Goal: Complete application form: Complete application form

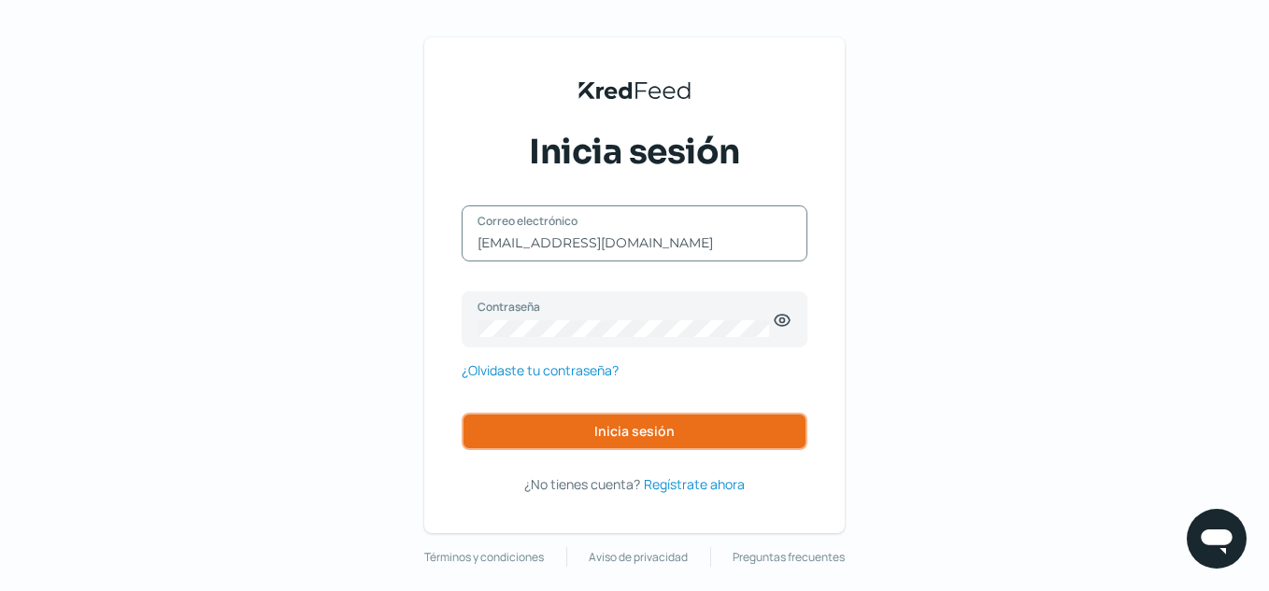
click at [585, 435] on button "Inicia sesión" at bounding box center [634, 431] width 346 height 37
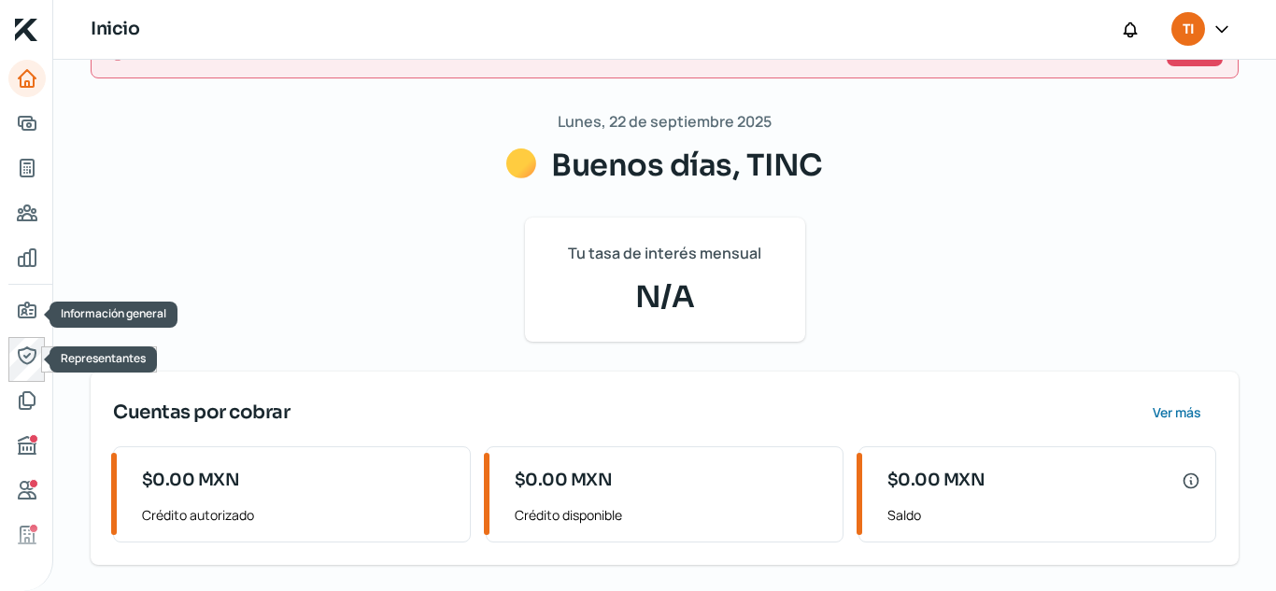
scroll to position [93, 0]
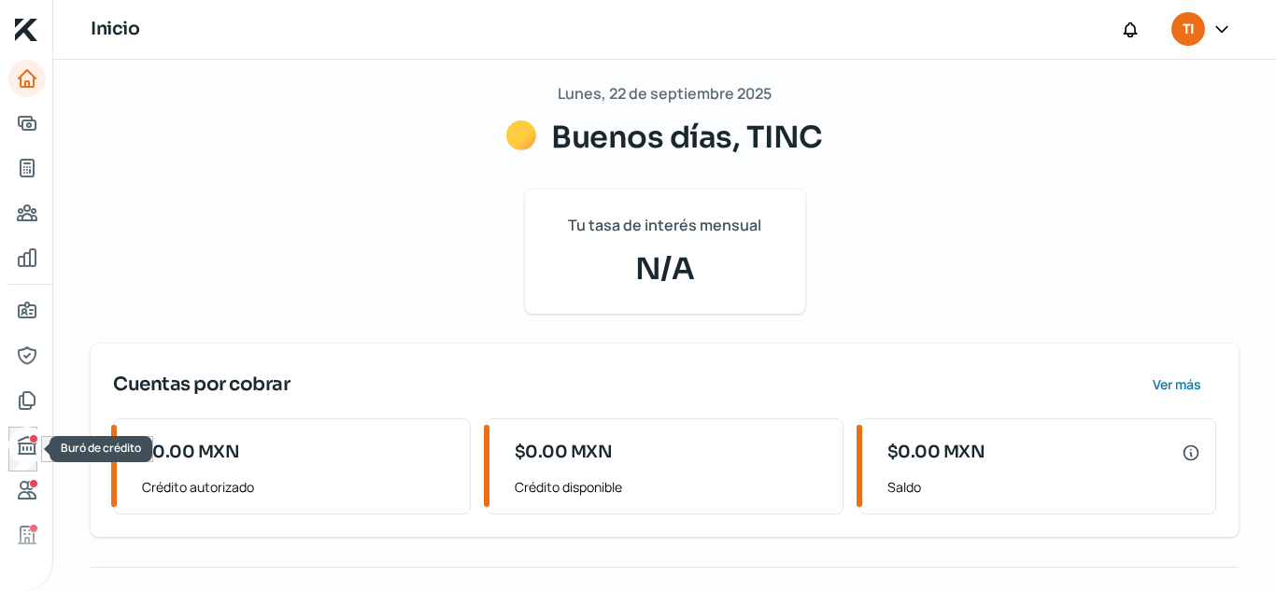
click at [34, 447] on icon "Buró de crédito" at bounding box center [27, 445] width 17 height 17
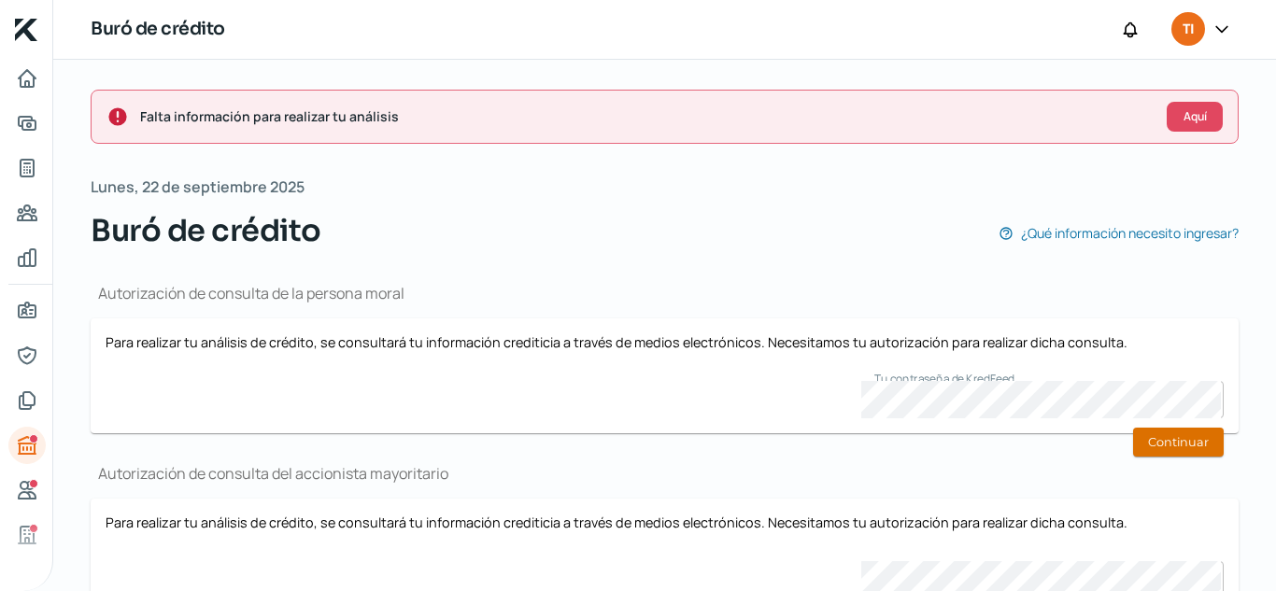
click at [1155, 450] on button "Continuar" at bounding box center [1178, 442] width 91 height 29
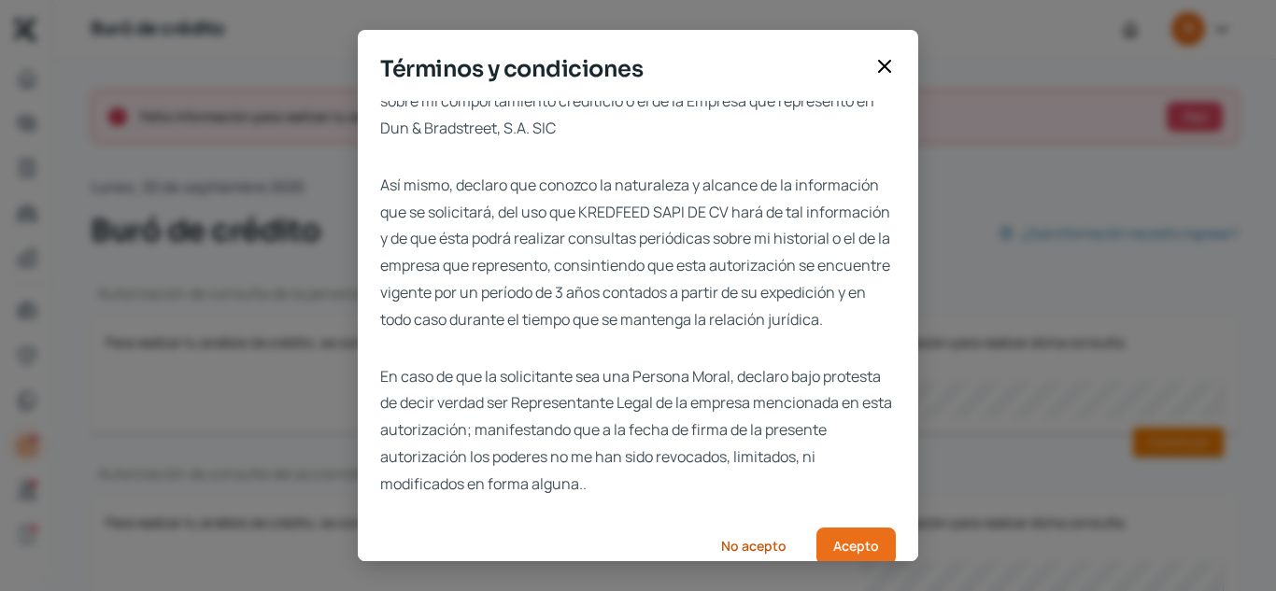
scroll to position [119, 0]
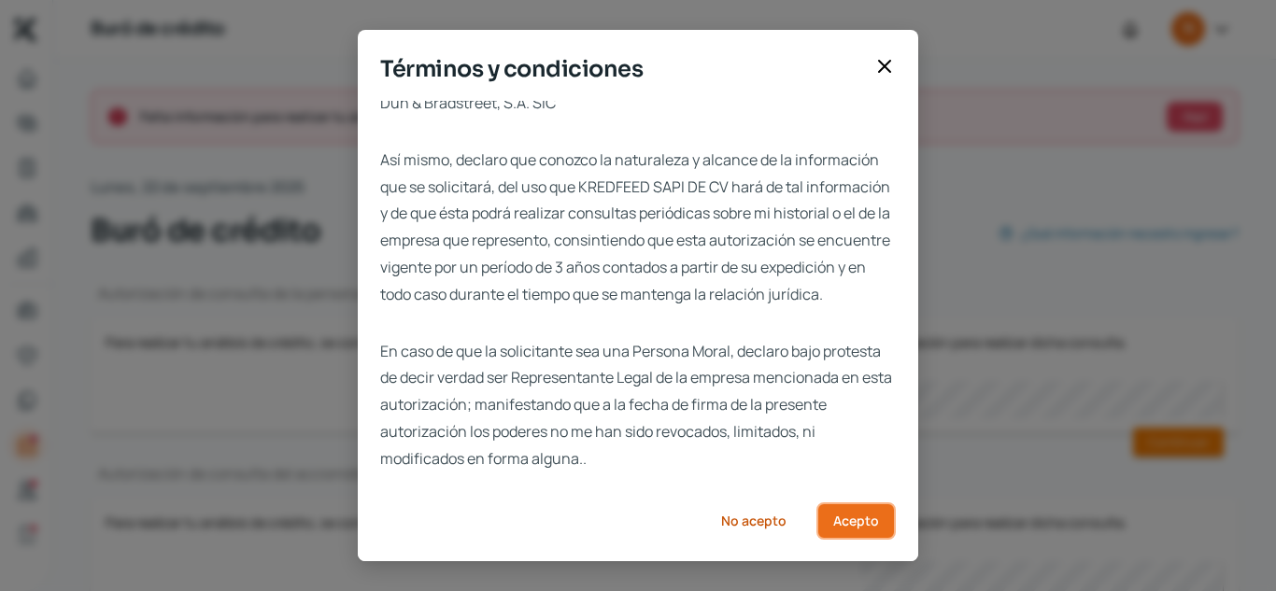
click at [862, 531] on button "Acepto" at bounding box center [855, 521] width 79 height 37
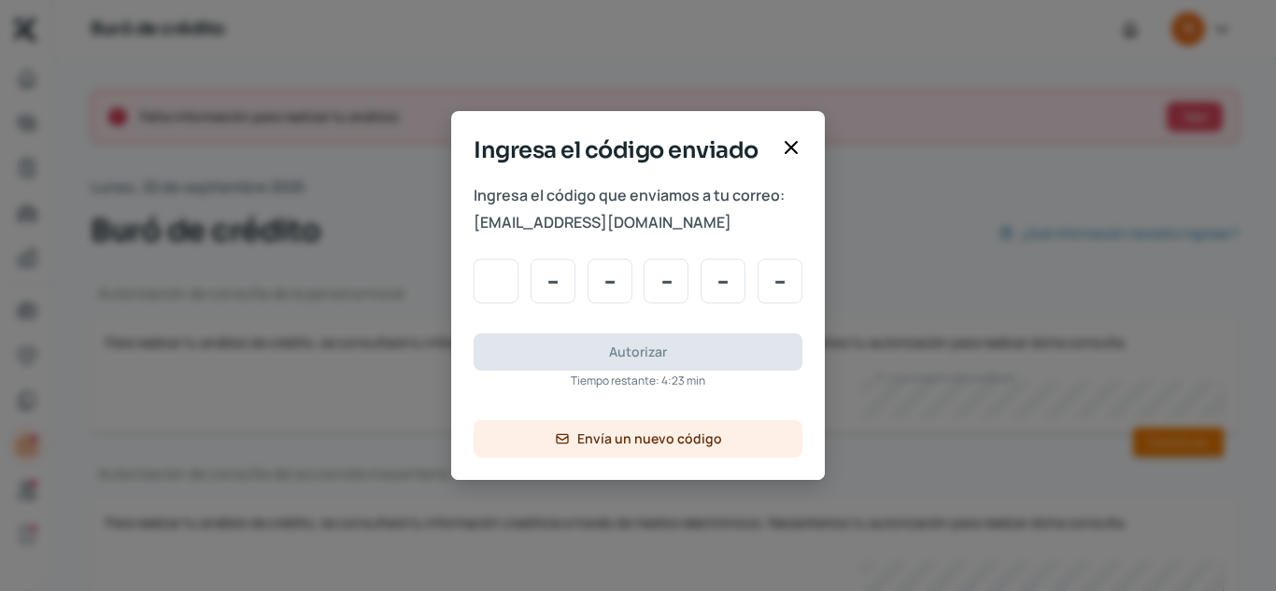
type input "7"
type input "1"
type input "5"
type input "8"
type input "3"
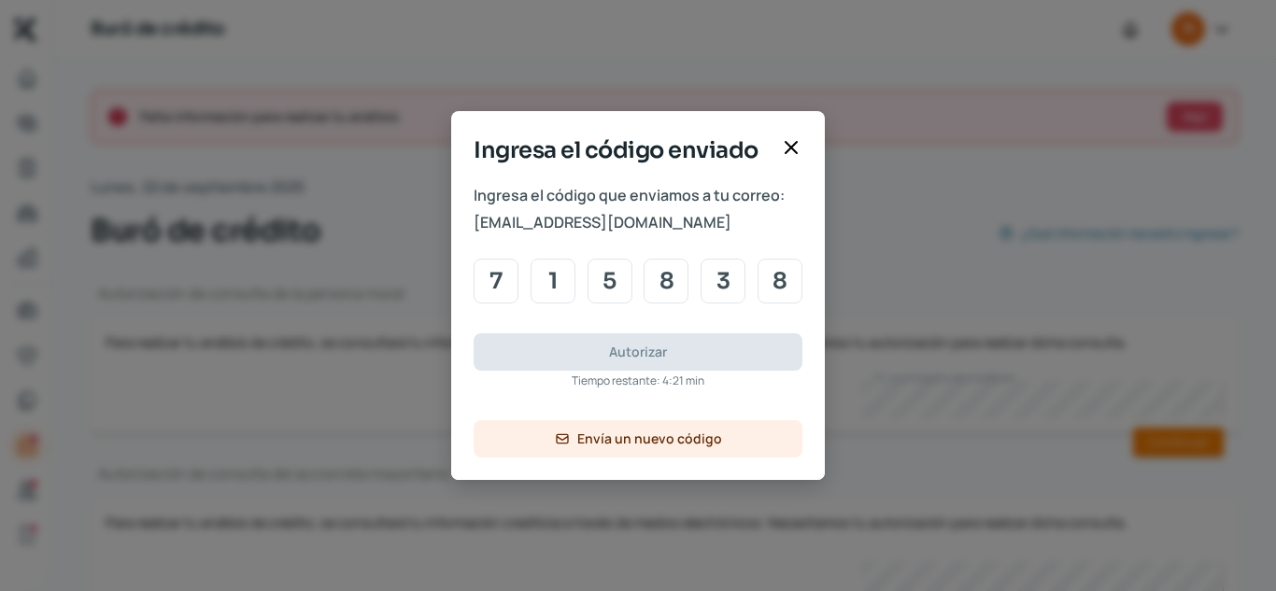
type input "8"
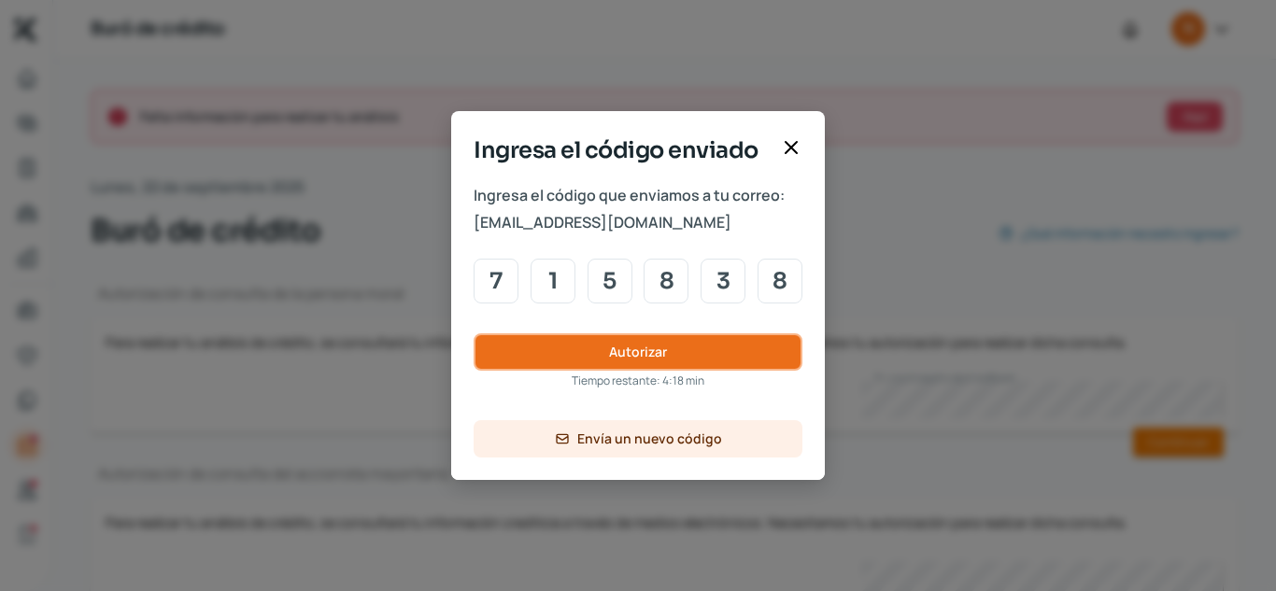
click at [638, 337] on button "Autorizar" at bounding box center [638, 352] width 329 height 37
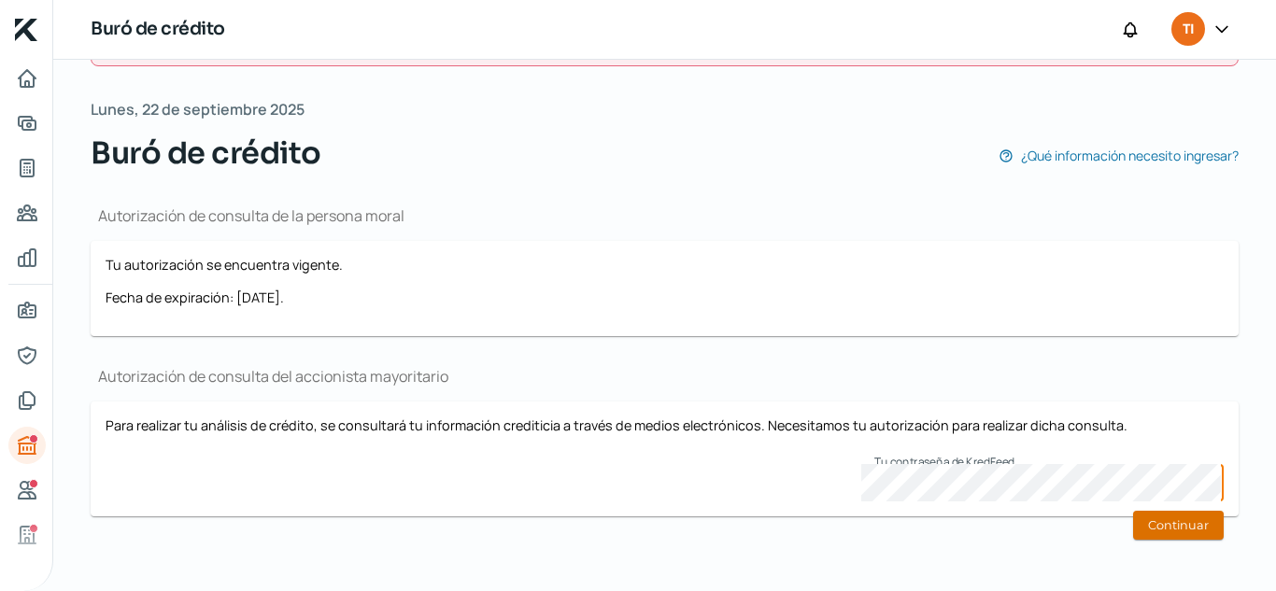
click at [1158, 535] on button "Continuar" at bounding box center [1178, 525] width 91 height 29
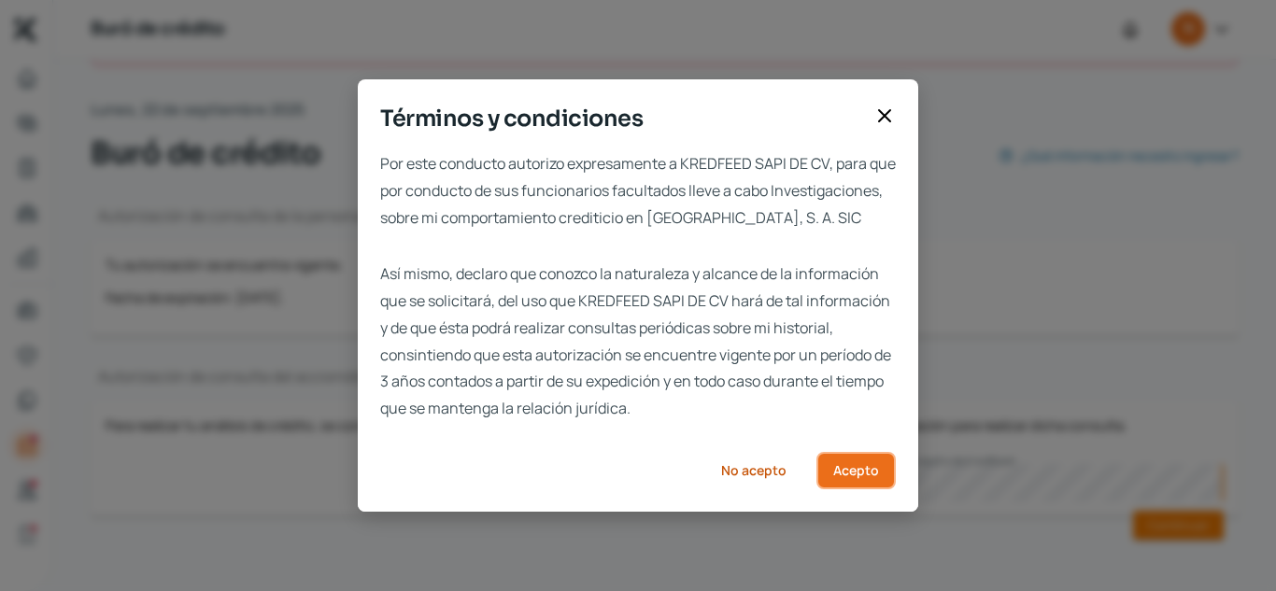
click at [862, 477] on span "Acepto" at bounding box center [856, 470] width 46 height 13
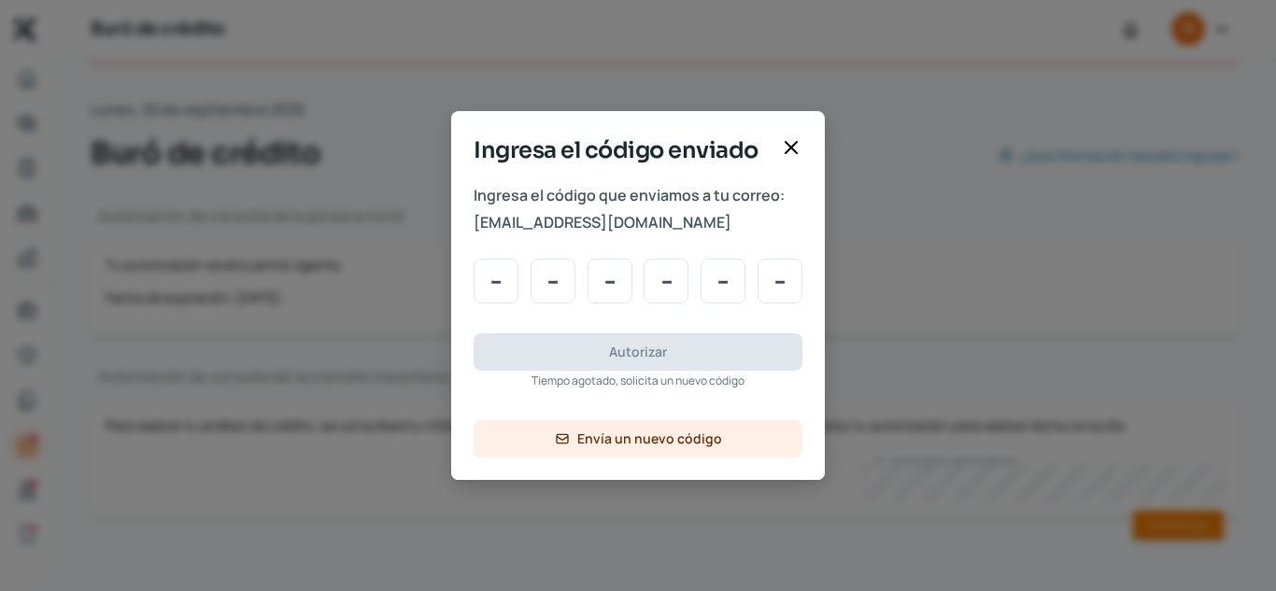
click at [797, 138] on icon at bounding box center [791, 147] width 22 height 22
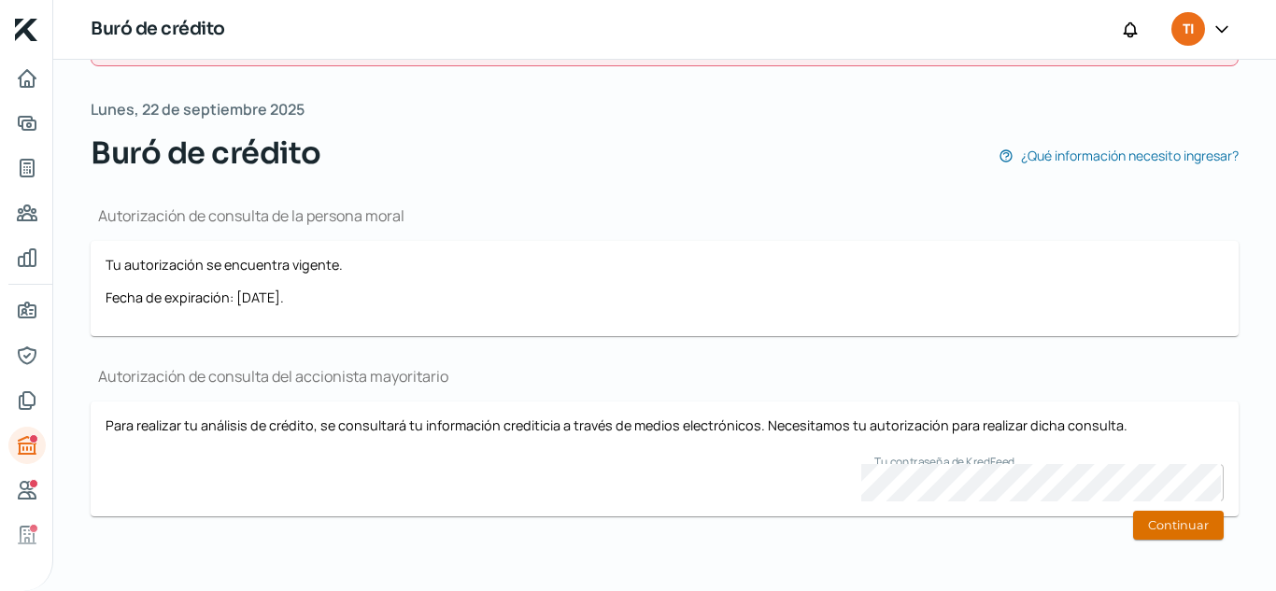
click at [1171, 530] on button "Continuar" at bounding box center [1178, 525] width 91 height 29
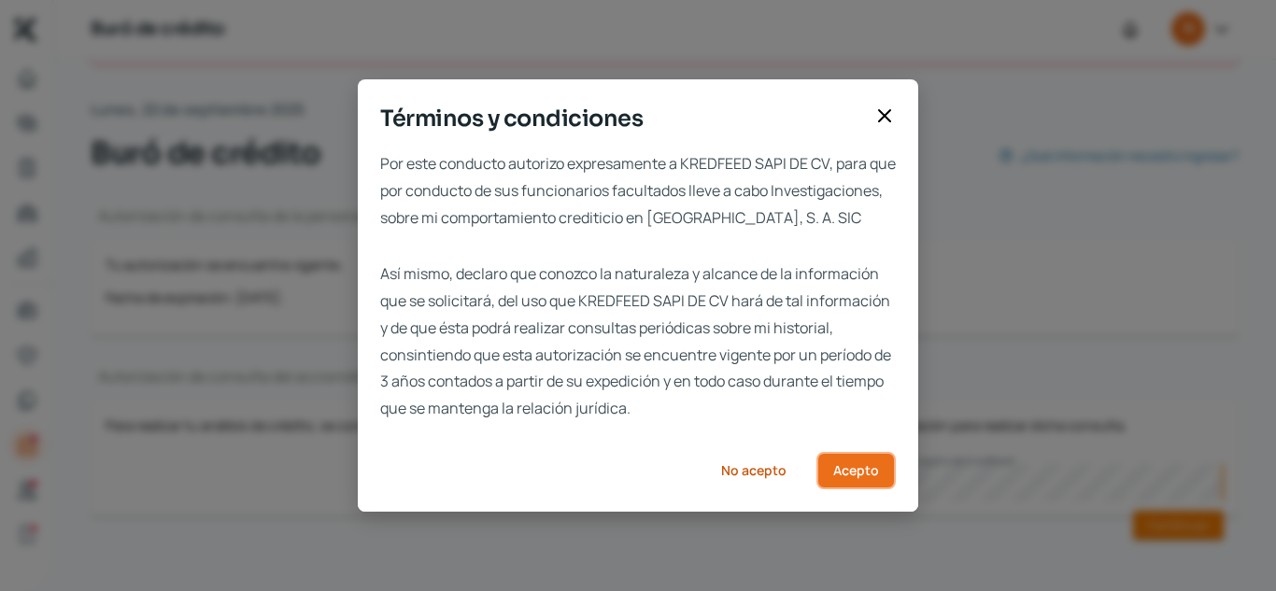
click at [848, 477] on span "Acepto" at bounding box center [856, 470] width 46 height 13
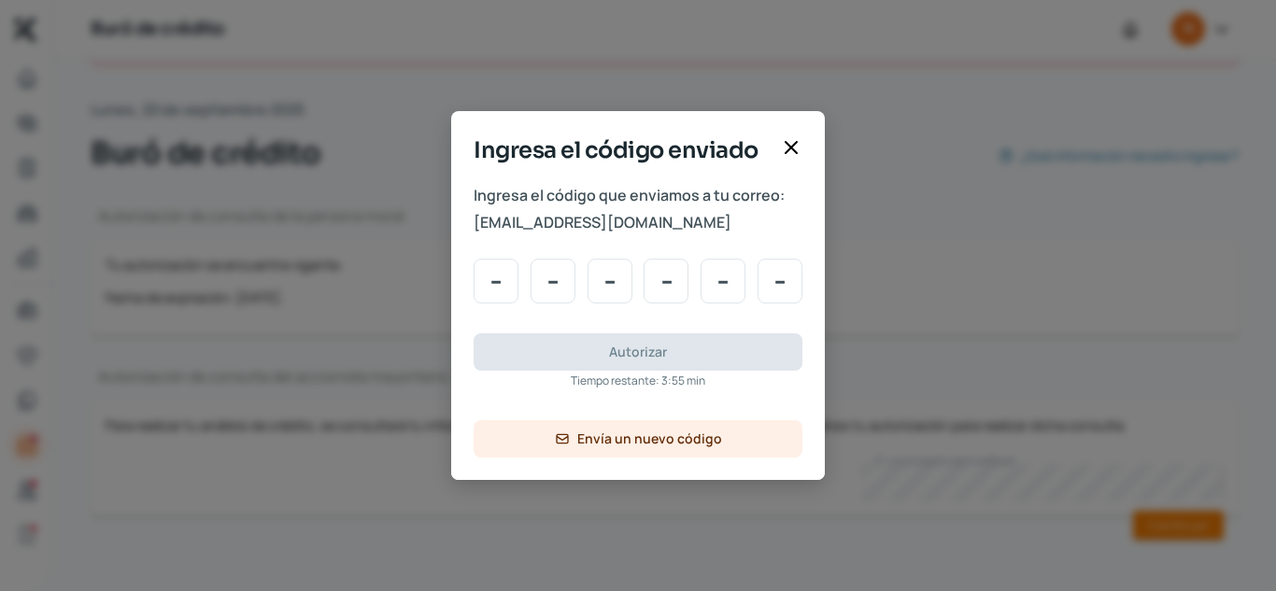
click at [790, 142] on icon at bounding box center [791, 147] width 22 height 22
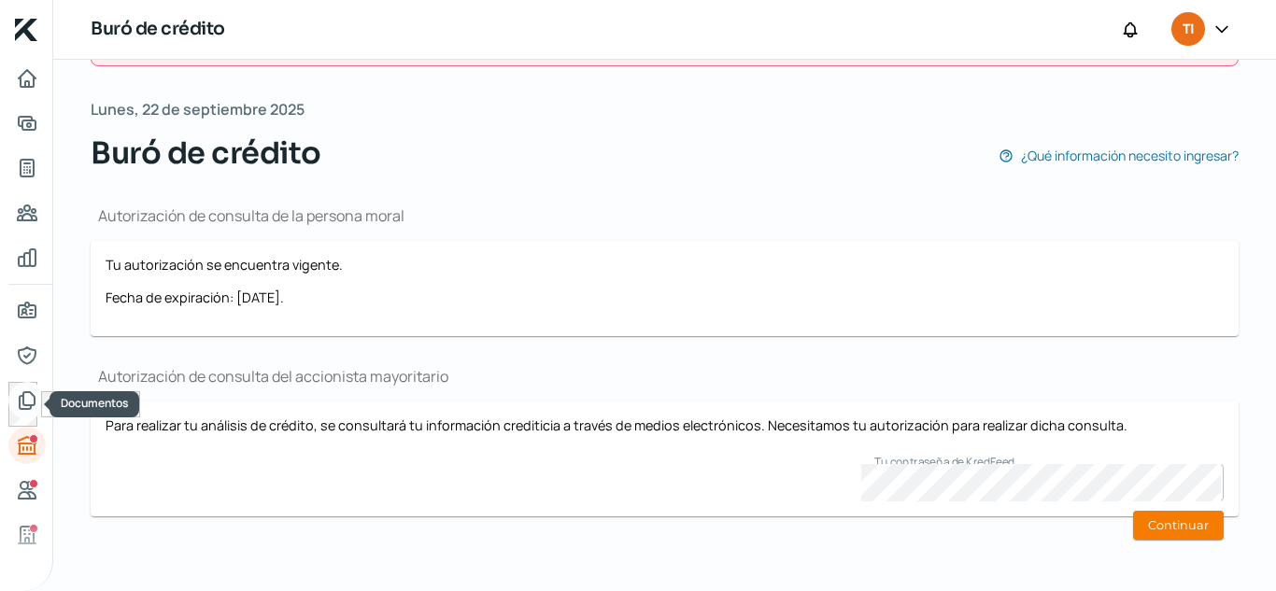
click at [26, 405] on icon "Documentos" at bounding box center [27, 400] width 15 height 17
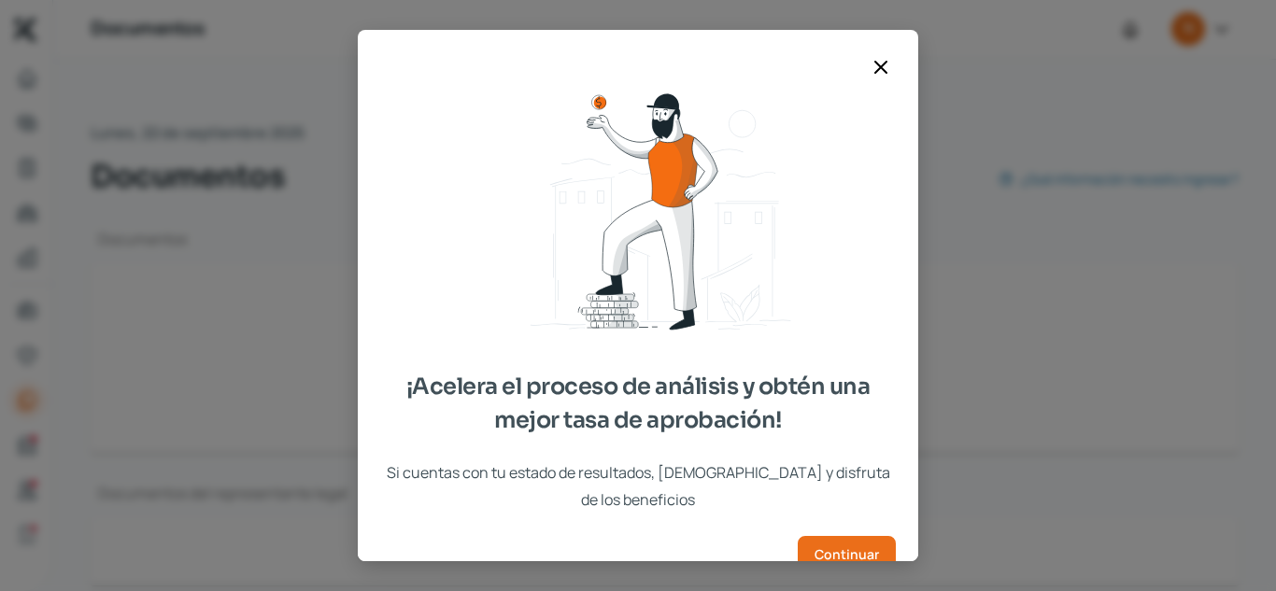
type input "TIC CSF [DATE].pdf"
type input "TECNOLOGIA EN INGENIERIA CLINICA S.A.P.I. DE C.V._13601272_13601272 (17).pdf"
type input "TECNOLOGIA EN INGENIERIA CLINICA S.A.P.I. DE C.V._13601272_13601272 (18).pdf"
type input "TECNOLOGIA EN INGENIERIA CLINICA S.A.P.I. DE C.V._13601272_13601272 (19).pdf"
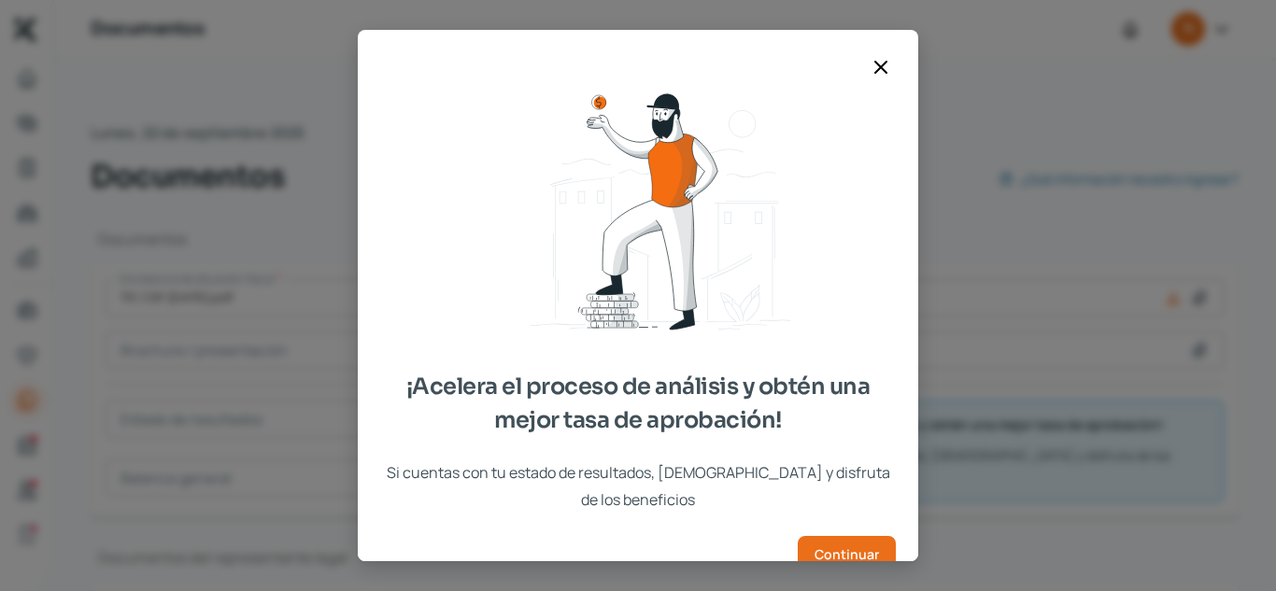
click at [889, 67] on icon at bounding box center [881, 67] width 22 height 22
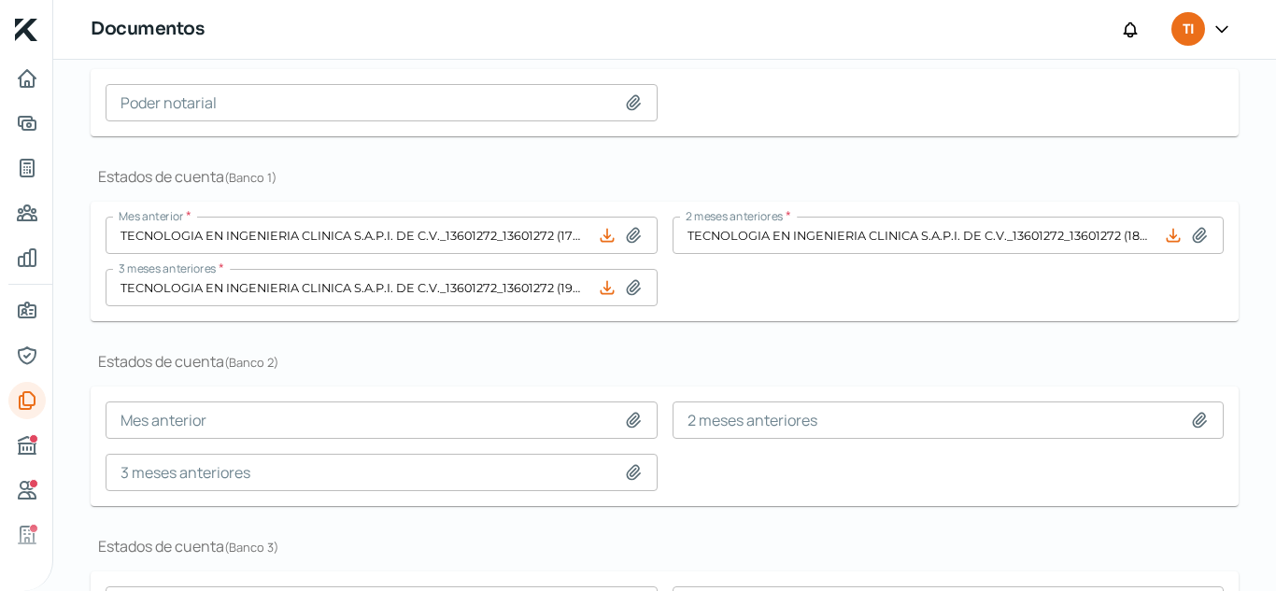
scroll to position [676, 0]
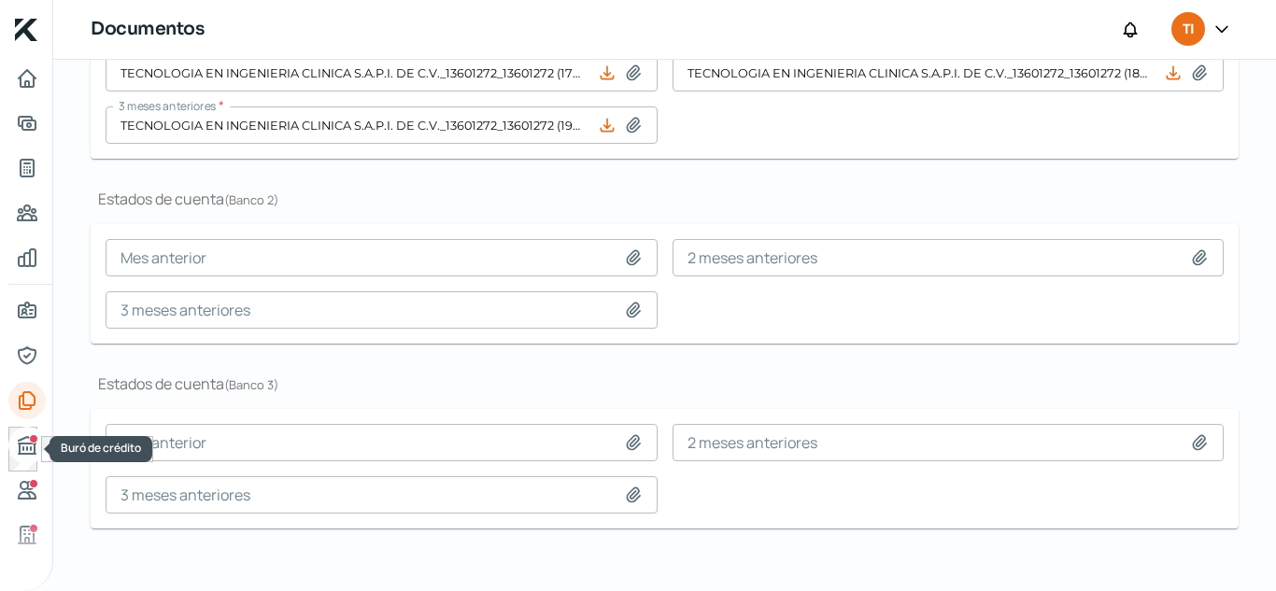
click at [24, 448] on icon "Buró de crédito" at bounding box center [27, 445] width 22 height 22
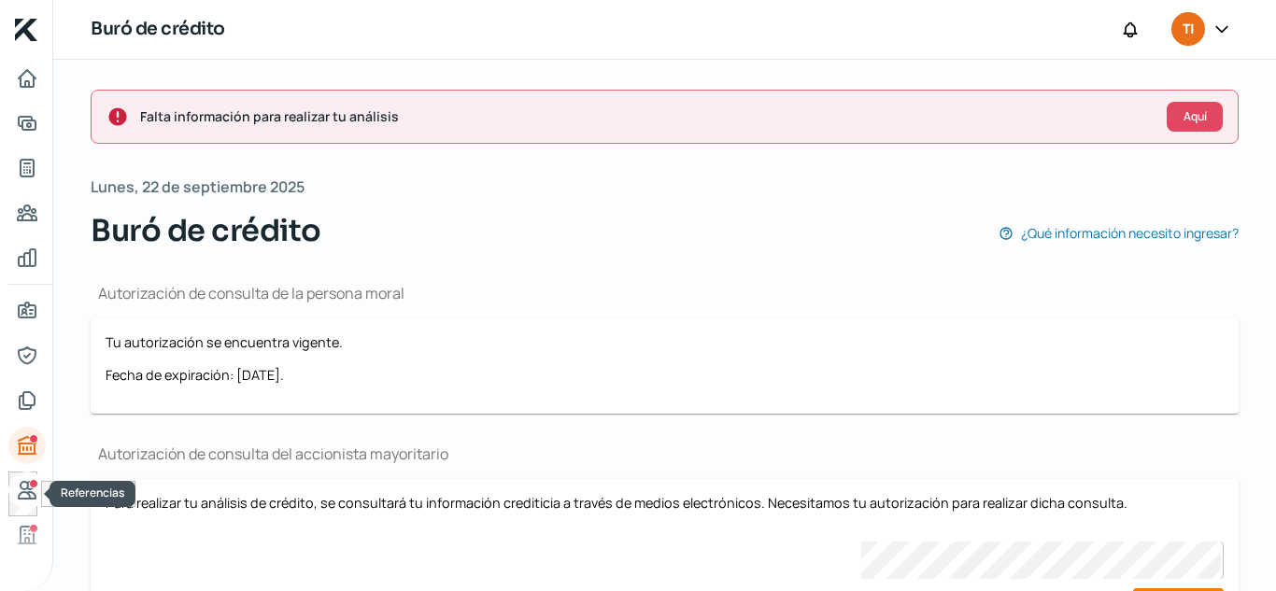
click at [16, 489] on icon "Referencias" at bounding box center [27, 490] width 22 height 22
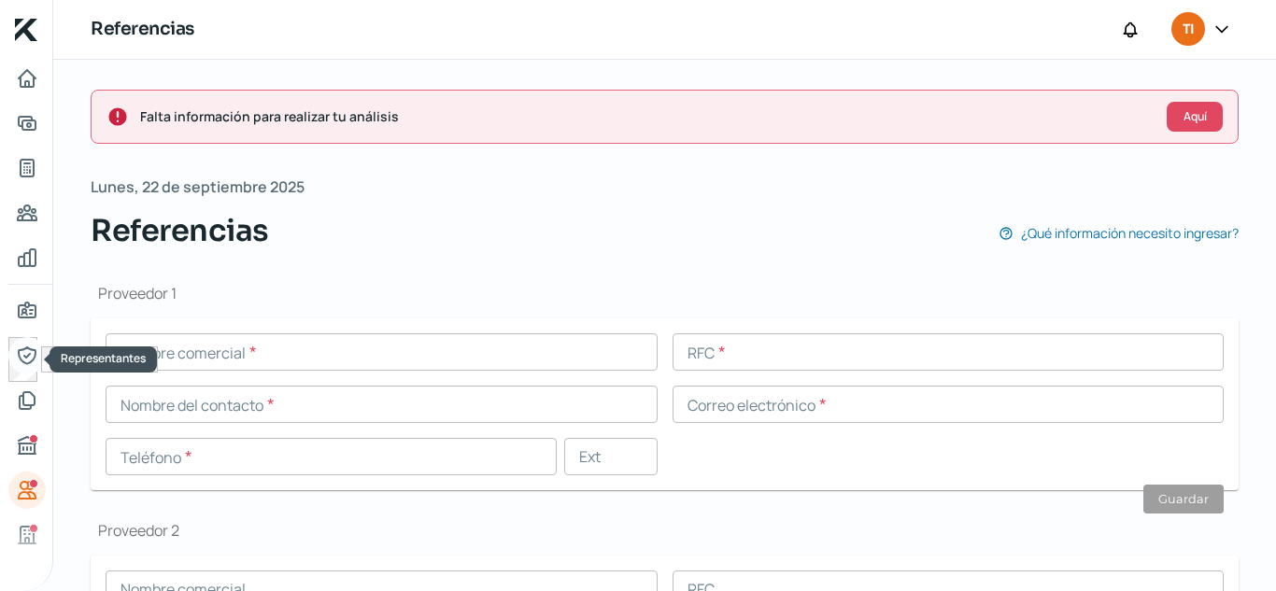
click at [23, 339] on link "Representantes" at bounding box center [26, 355] width 37 height 37
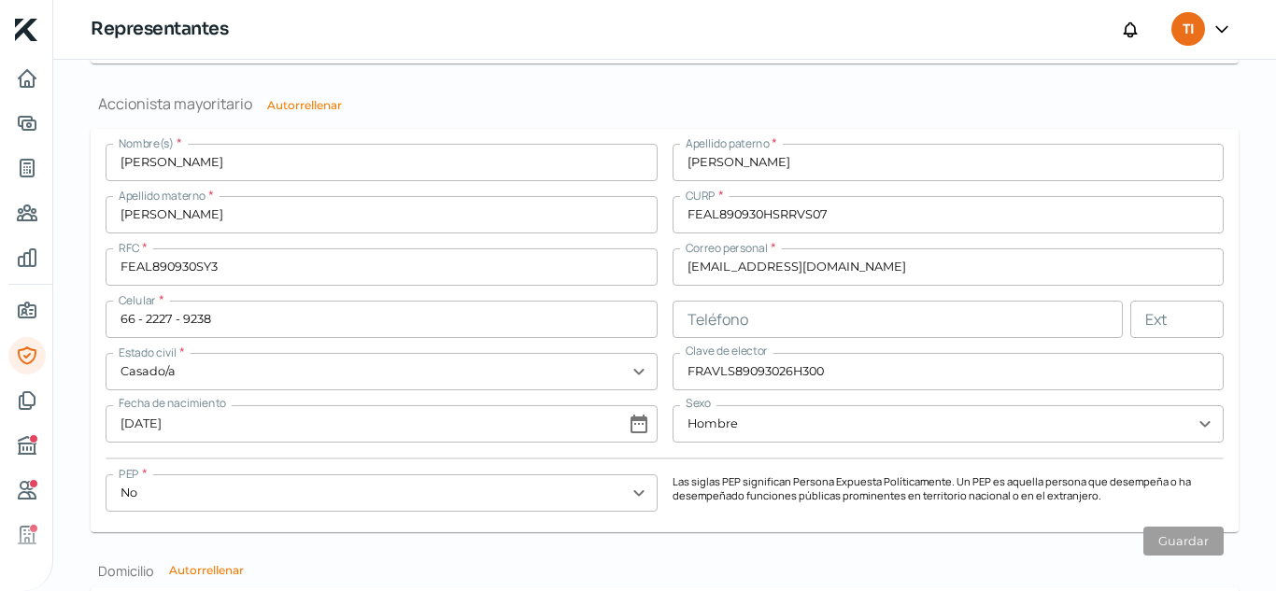
scroll to position [1401, 0]
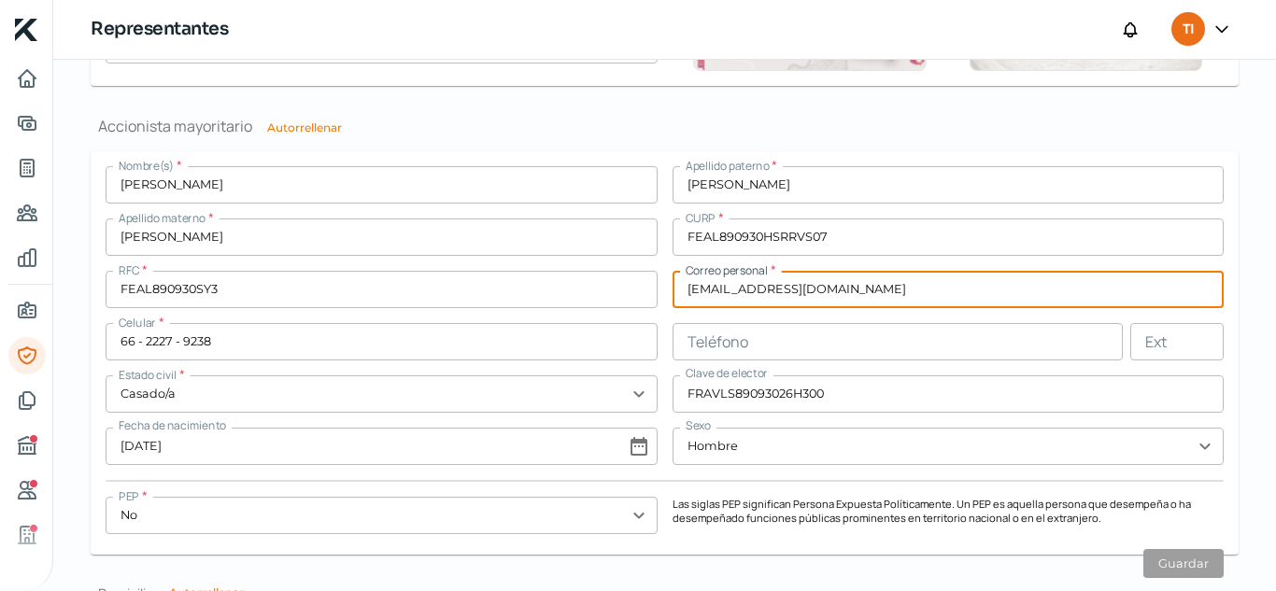
click at [745, 289] on input "[EMAIL_ADDRESS][DOMAIN_NAME]" at bounding box center [949, 289] width 552 height 37
type input "[EMAIL_ADDRESS][DOMAIN_NAME]"
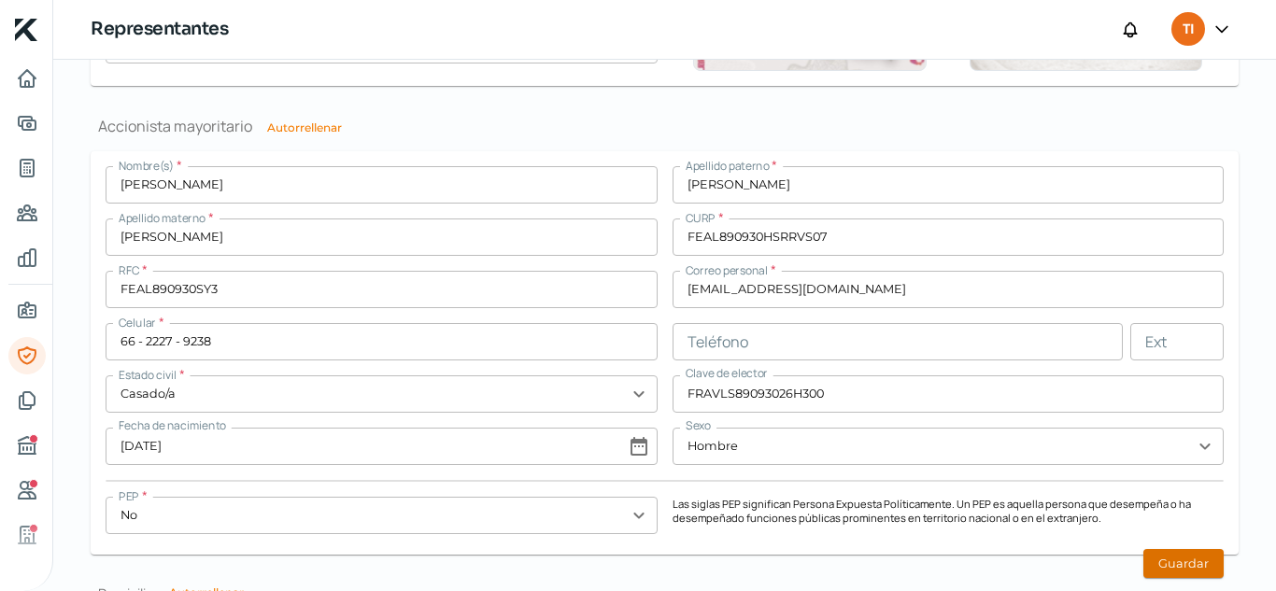
click at [1200, 567] on button "Guardar" at bounding box center [1183, 563] width 80 height 29
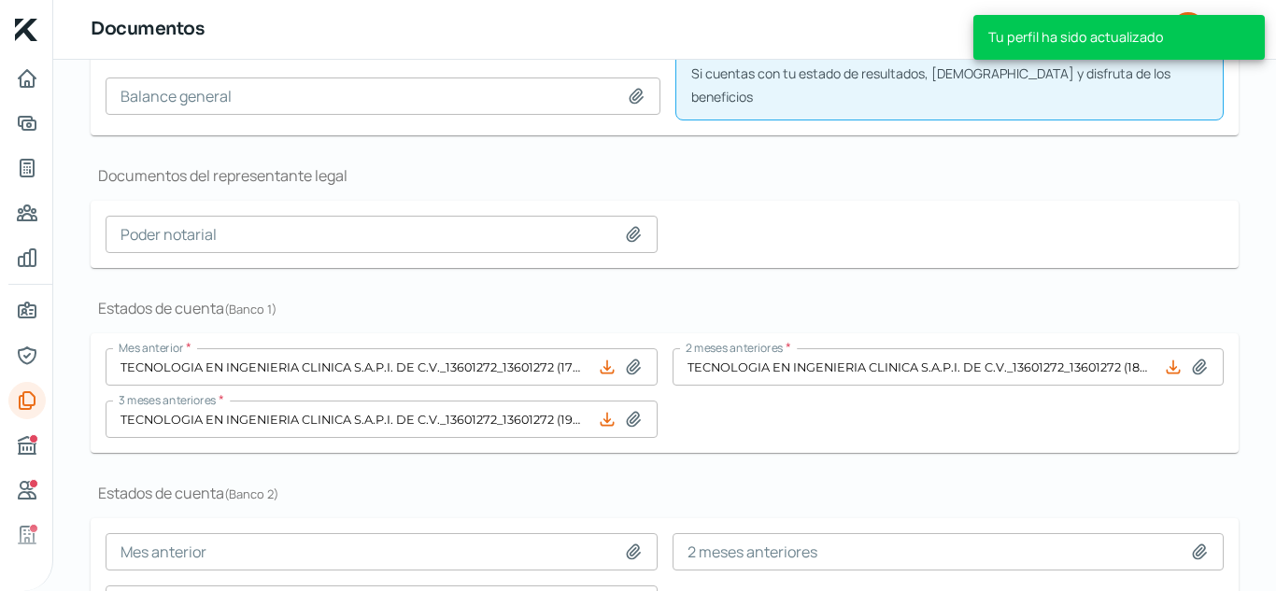
type input "TIC CSF [DATE].pdf"
type input "TECNOLOGIA EN INGENIERIA CLINICA S.A.P.I. DE C.V._13601272_13601272 (17).pdf"
type input "TECNOLOGIA EN INGENIERIA CLINICA S.A.P.I. DE C.V._13601272_13601272 (18).pdf"
type input "TECNOLOGIA EN INGENIERIA CLINICA S.A.P.I. DE C.V._13601272_13601272 (19).pdf"
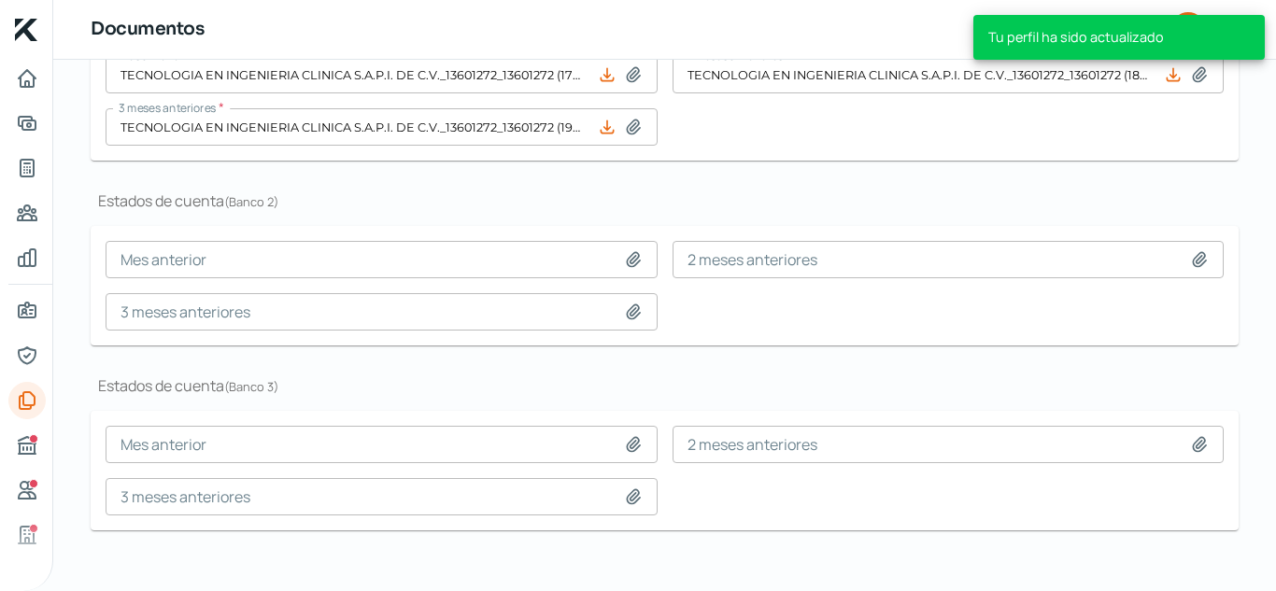
scroll to position [676, 0]
click at [25, 460] on link "Buró de crédito" at bounding box center [26, 445] width 37 height 37
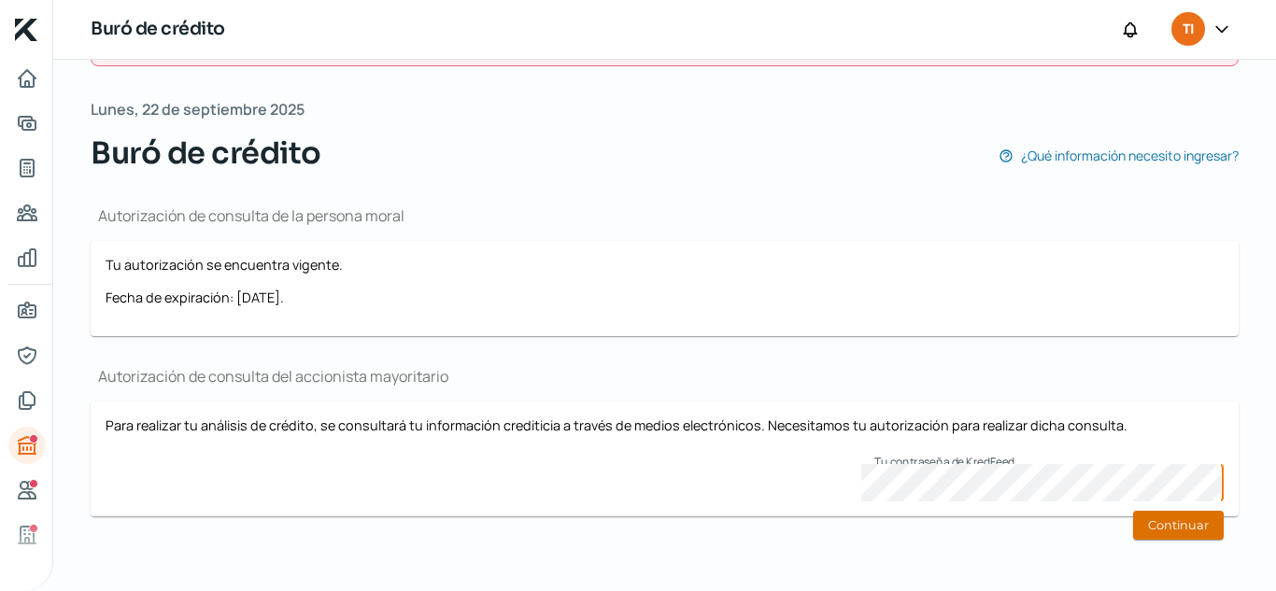
click at [1212, 538] on button "Continuar" at bounding box center [1178, 525] width 91 height 29
click at [1148, 525] on button "Continuar" at bounding box center [1178, 525] width 91 height 29
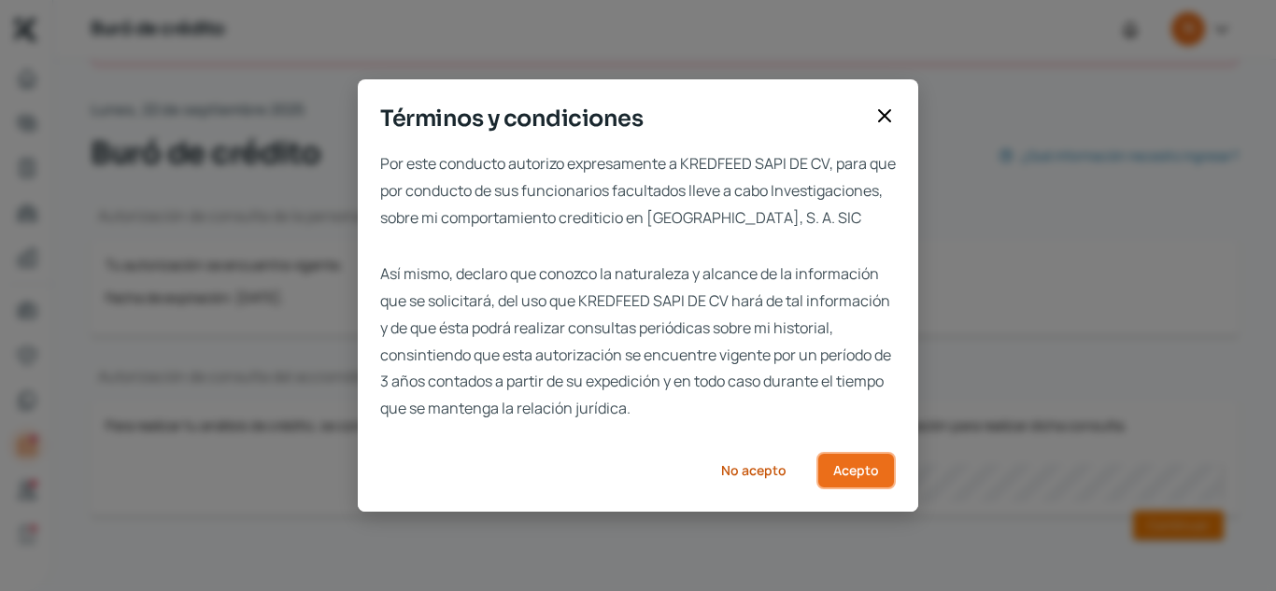
click at [855, 468] on button "Acepto" at bounding box center [855, 470] width 79 height 37
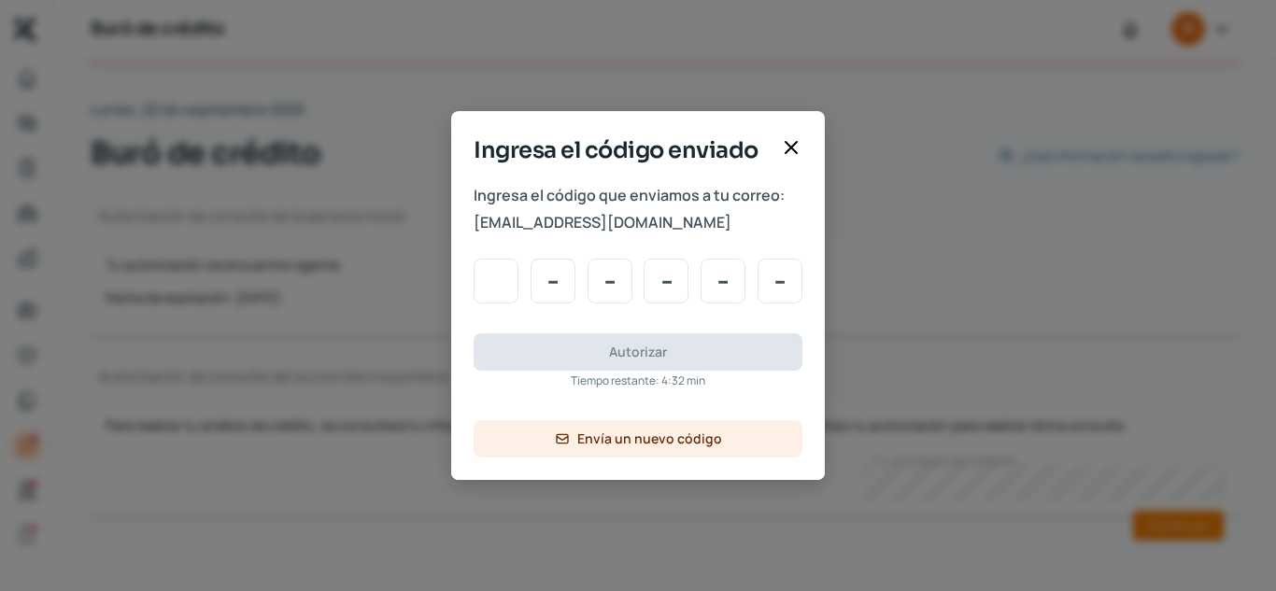
type input "0"
type input "1"
type input "8"
type input "5"
type input "9"
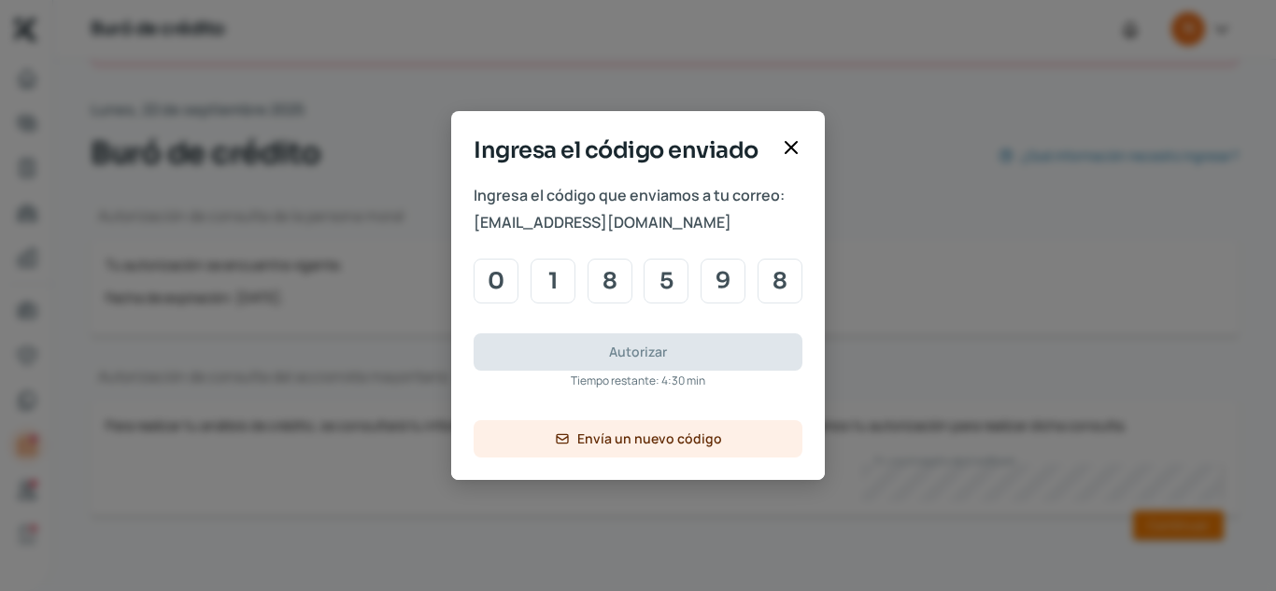
type input "8"
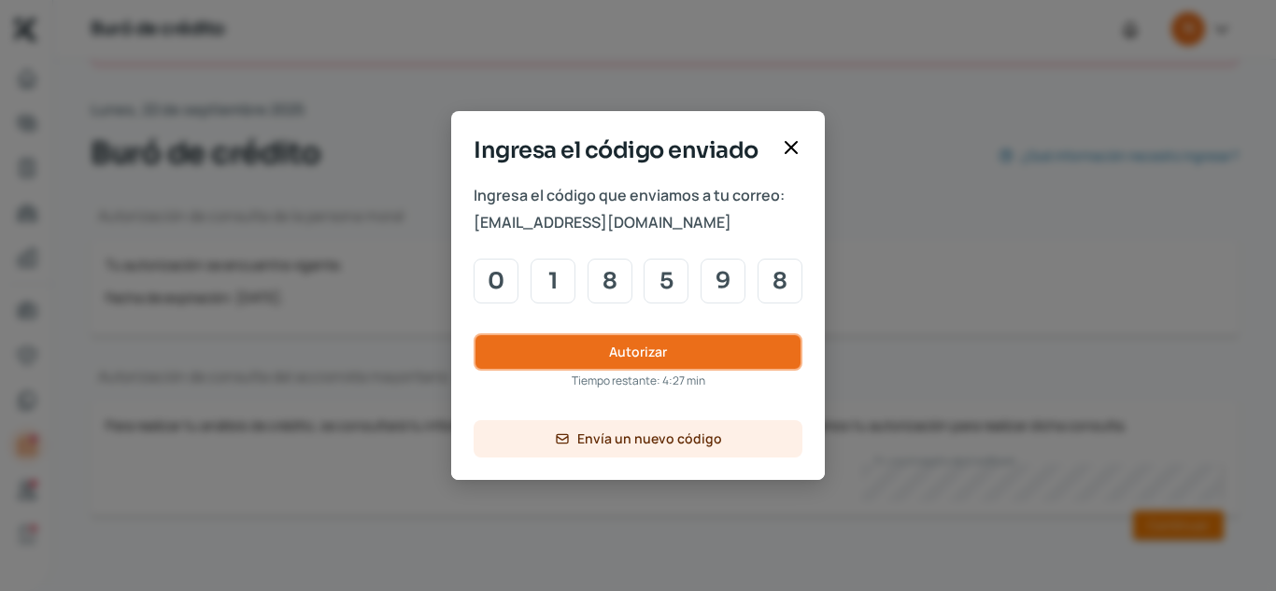
click at [675, 347] on button "Autorizar" at bounding box center [638, 352] width 329 height 37
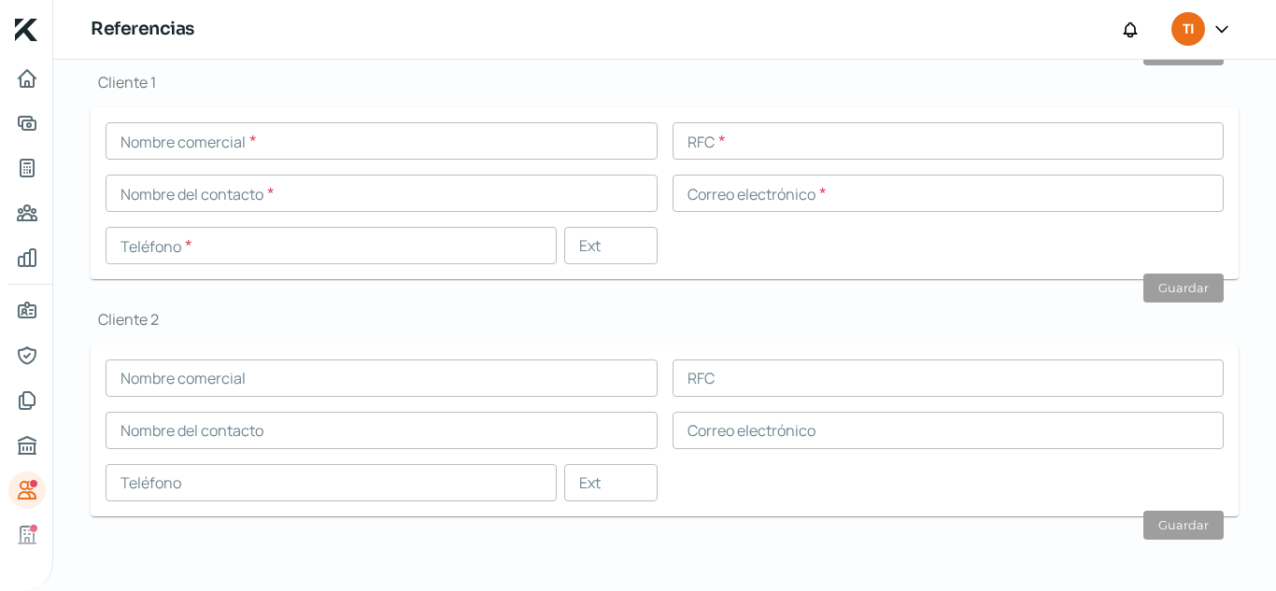
scroll to position [592, 0]
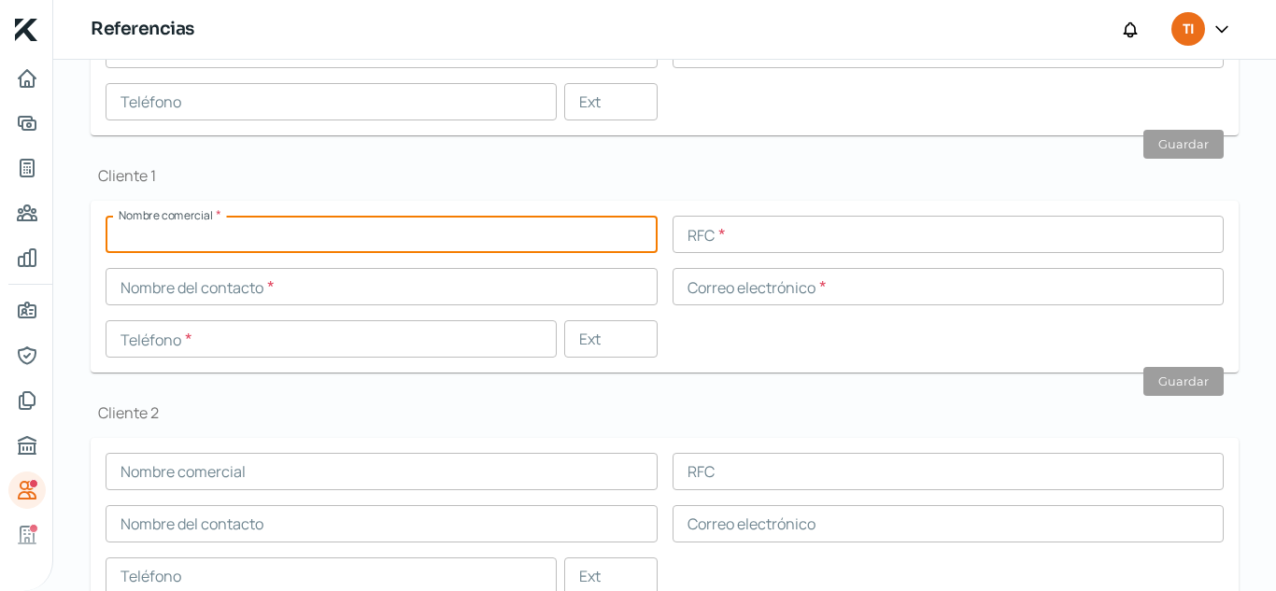
click at [306, 243] on input "text" at bounding box center [382, 234] width 552 height 37
type input "O"
type input "Biomedica en Linea"
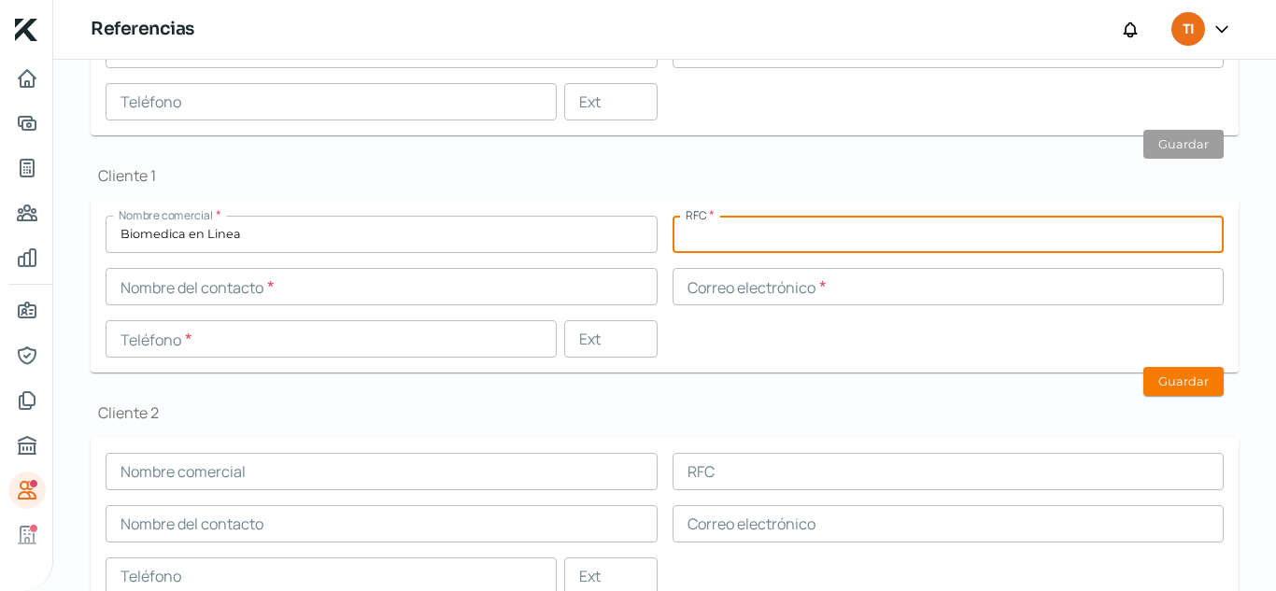
type input "O"
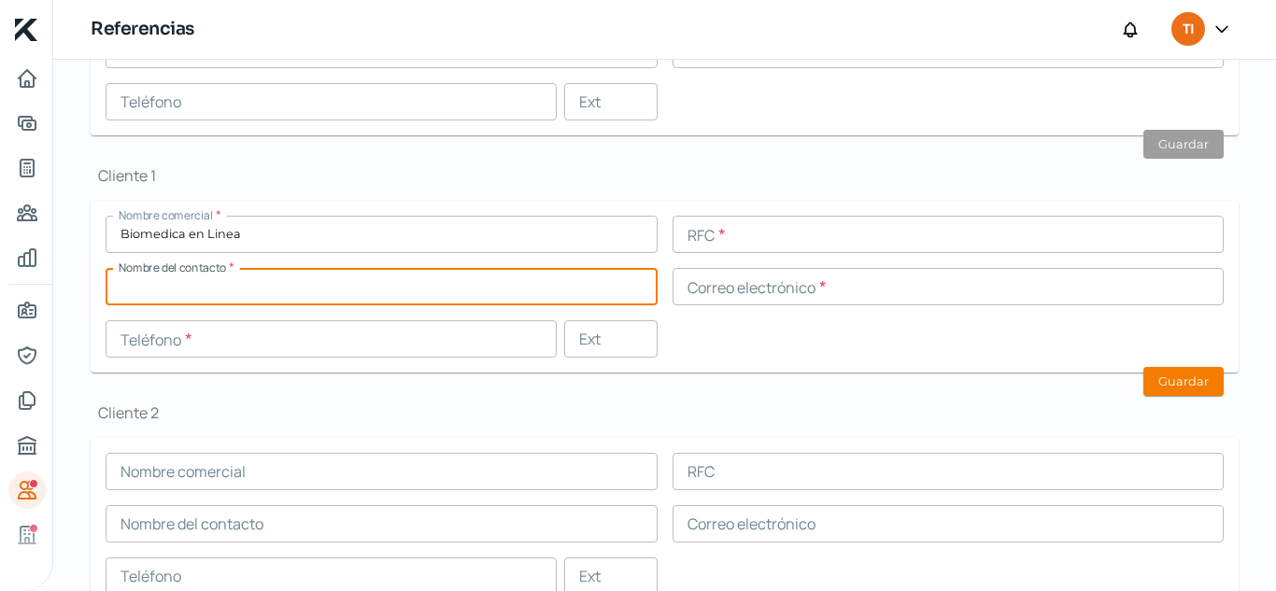
click at [289, 305] on body "Inicio | KredFeed Referencias TI Falta información para realizar tu análisis Aq…" at bounding box center [638, 295] width 1276 height 591
type input "O"
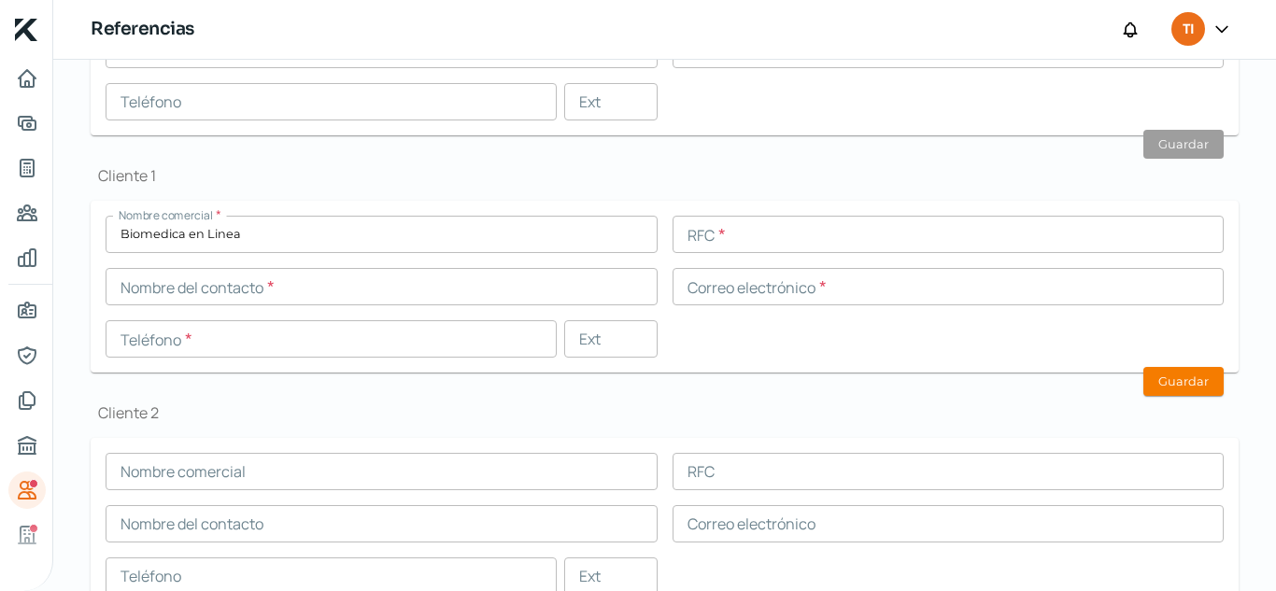
click at [342, 221] on form "Nombre comercial * Biomedica en Linea RFC * Nombre del contacto * Correo electr…" at bounding box center [665, 287] width 1148 height 172
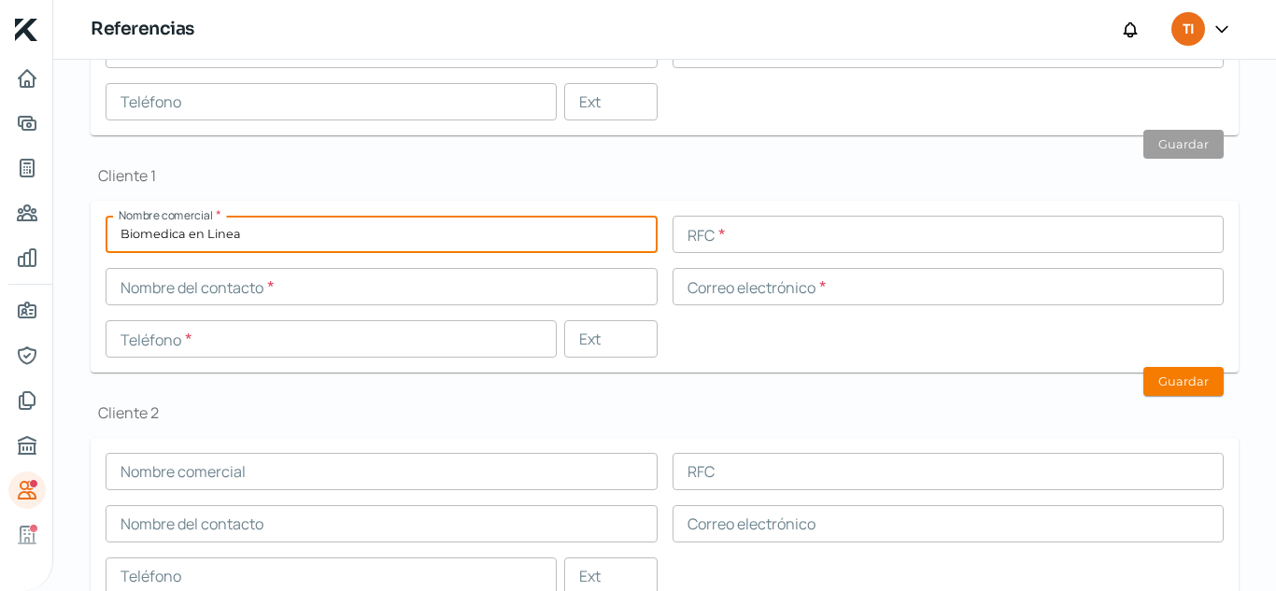
click at [342, 221] on input "Biomedica en Linea" at bounding box center [382, 234] width 552 height 37
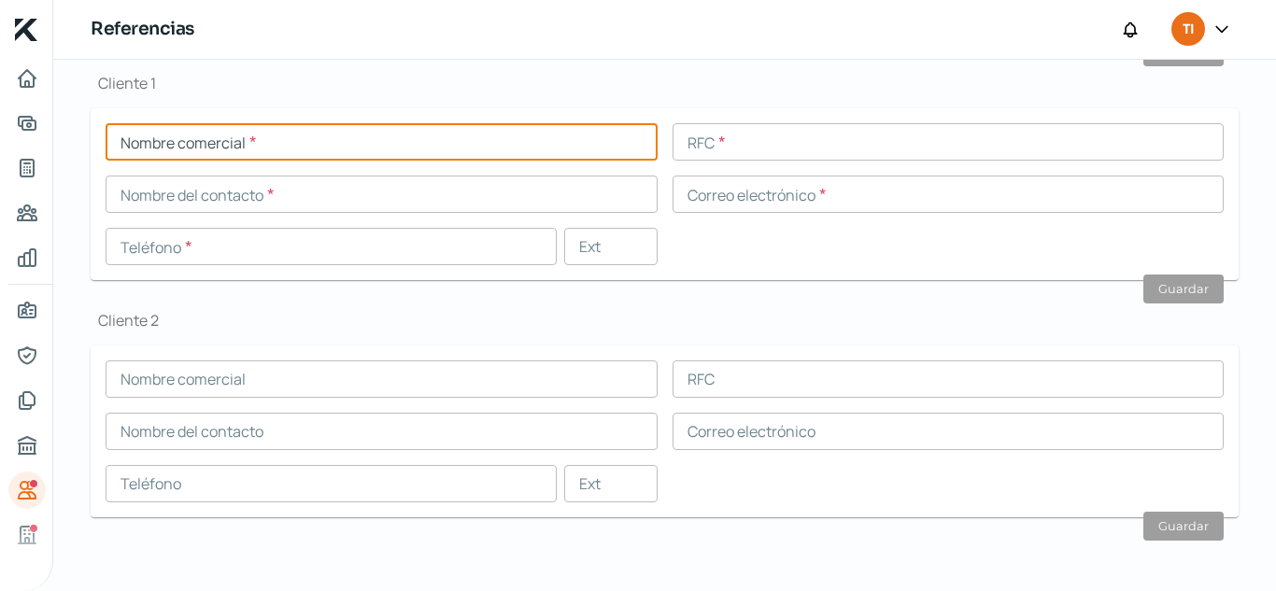
scroll to position [686, 0]
